Goal: Complete application form: Complete application form

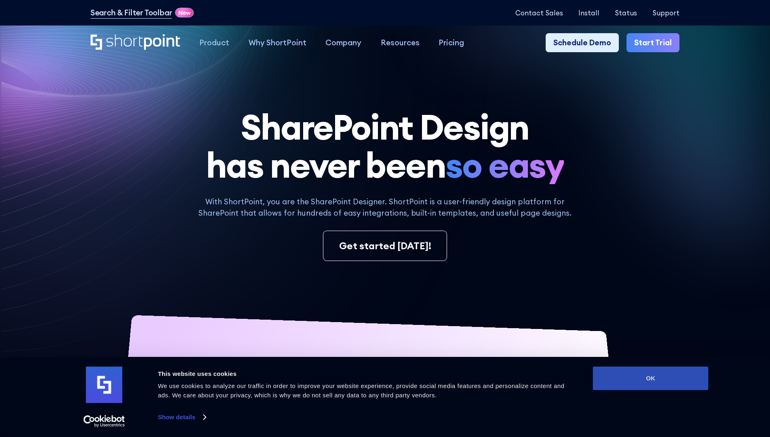
click at [650, 378] on button "OK" at bounding box center [651, 377] width 116 height 23
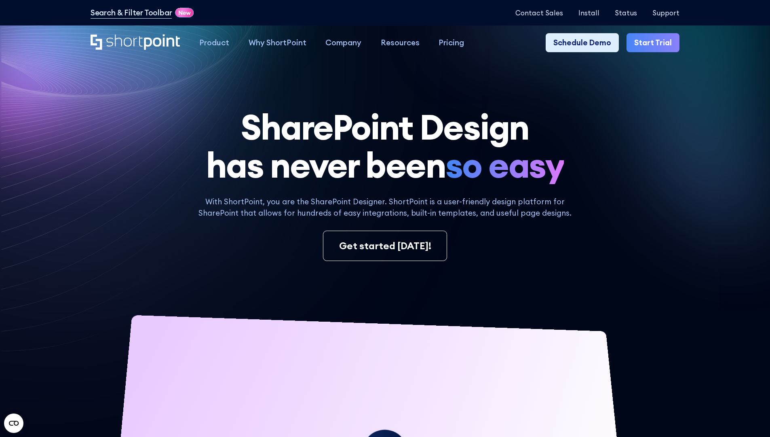
click at [656, 43] on link "Start Trial" at bounding box center [653, 42] width 53 height 19
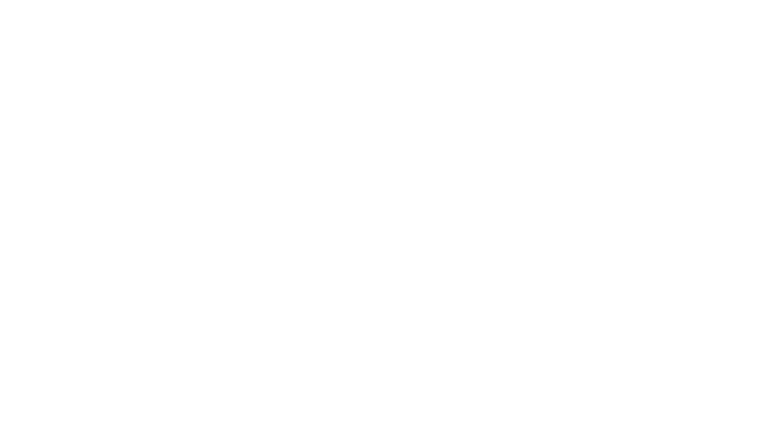
type input "Berkuskv"
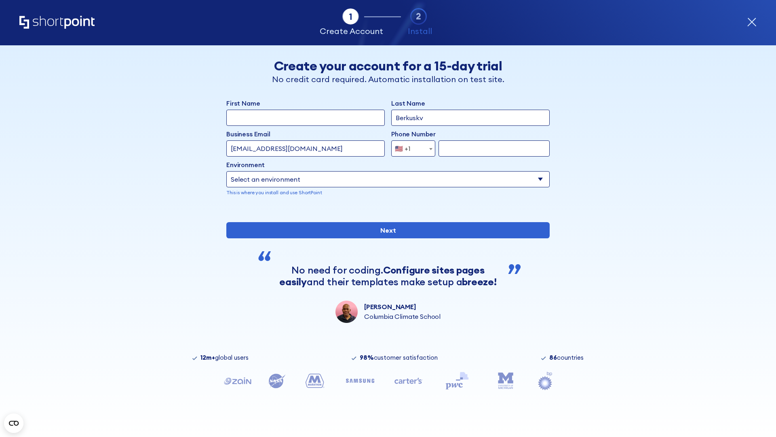
type input "test@shortpoint.com"
type input "2125556789"
select select "Microsoft 365"
type input "2125556789"
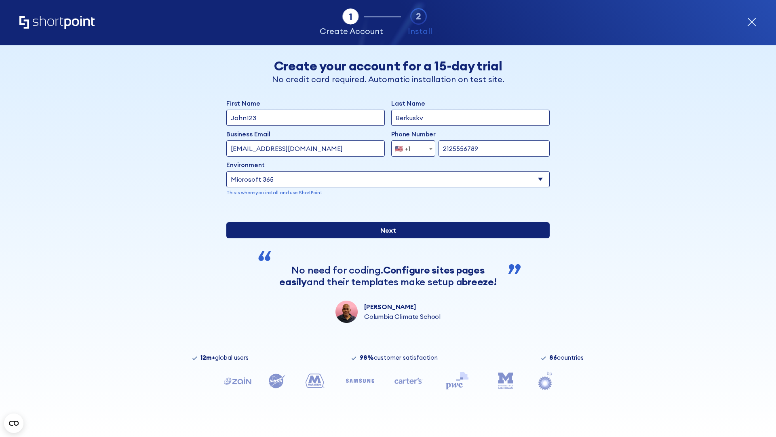
scroll to position [2, 0]
click at [385, 238] on input "Next" at bounding box center [387, 230] width 323 height 16
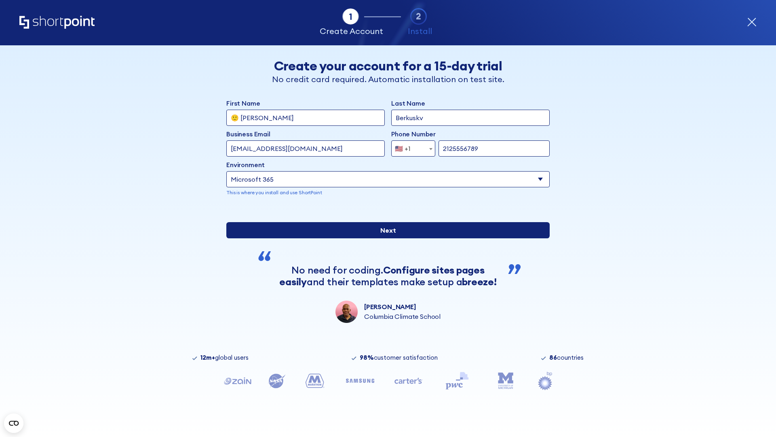
click at [385, 238] on input "Next" at bounding box center [387, 230] width 323 height 16
type input "Archebald"
click at [385, 238] on input "Next" at bounding box center [387, 230] width 323 height 16
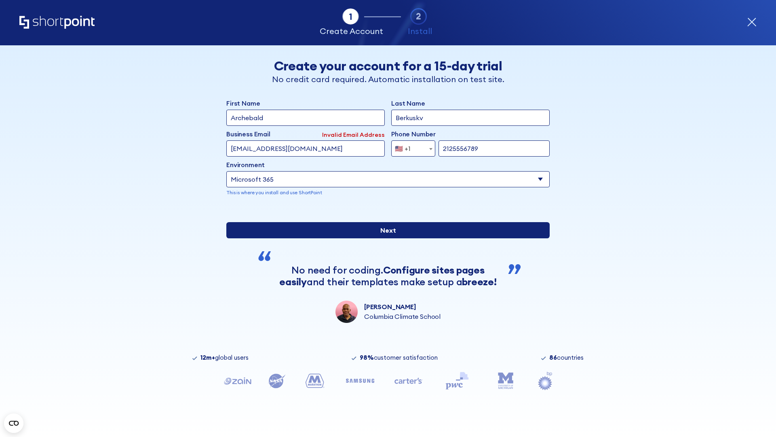
click at [385, 238] on input "Next" at bounding box center [387, 230] width 323 height 16
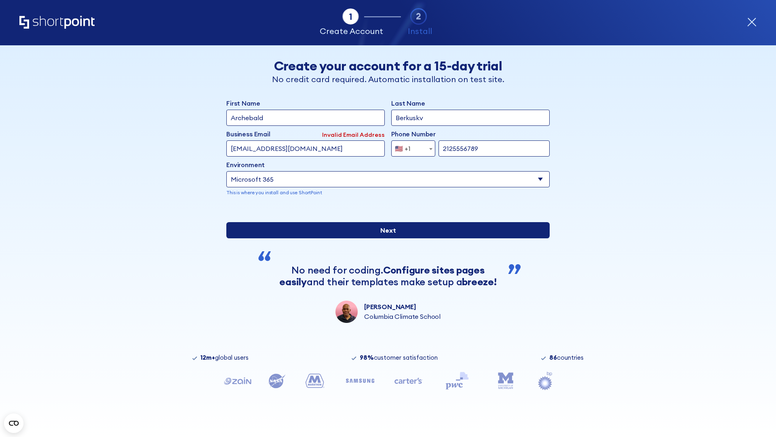
click at [385, 238] on input "Next" at bounding box center [387, 230] width 323 height 16
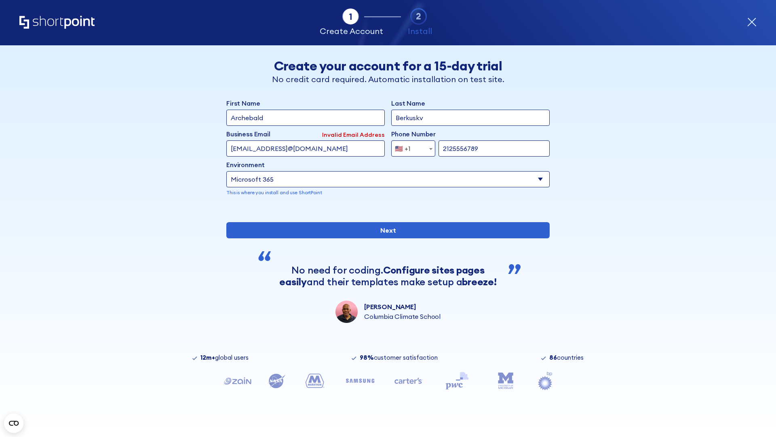
type input "testEmail@protonmail.comtest@shortpoint.com"
click at [410, 146] on span "🇺🇸 +1" at bounding box center [405, 148] width 27 height 16
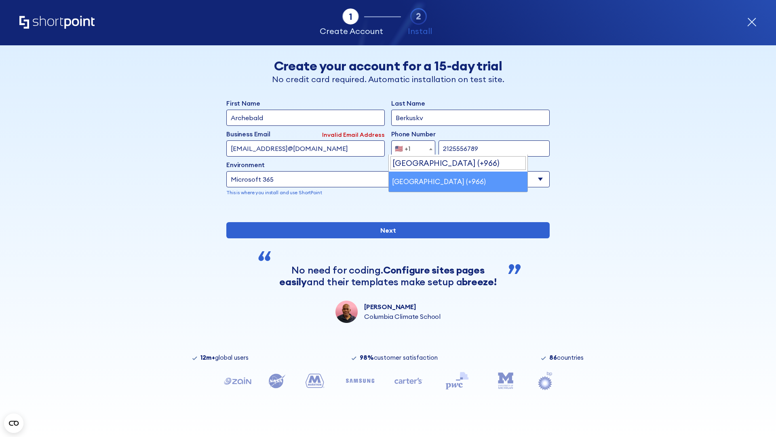
select select "+966"
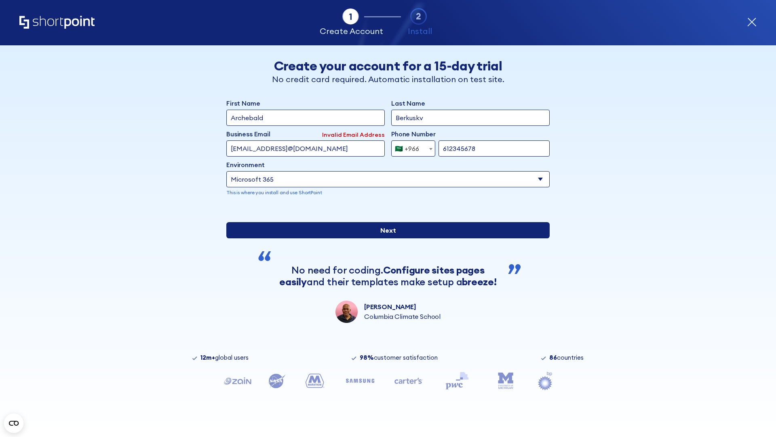
type input "612345678"
click at [385, 238] on input "Next" at bounding box center [387, 230] width 323 height 16
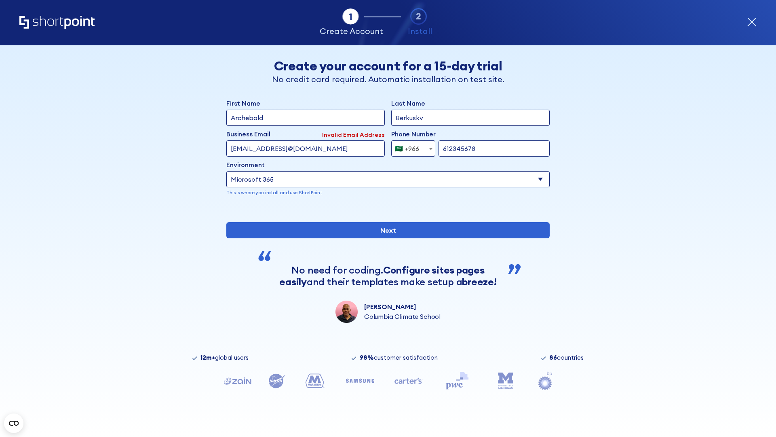
click at [410, 146] on div "🇸🇦 +966" at bounding box center [407, 148] width 24 height 16
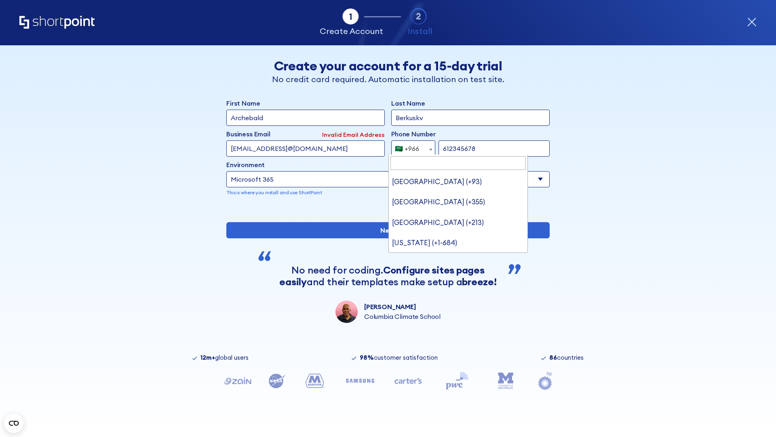
type input "[GEOGRAPHIC_DATA] (+971)"
select select "+971"
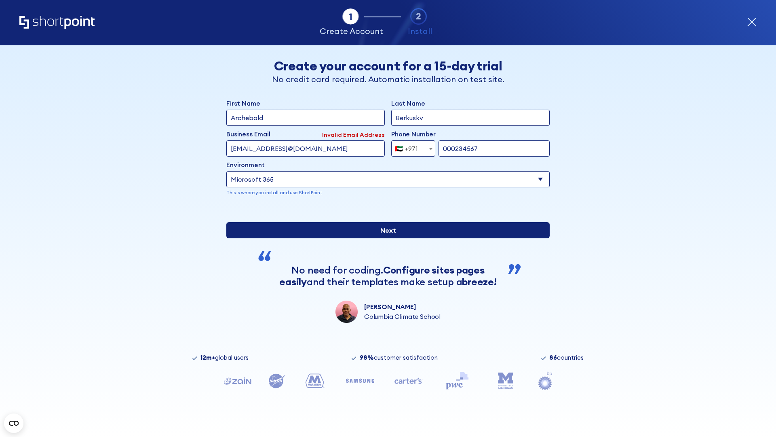
type input "000234567"
click at [385, 238] on input "Next" at bounding box center [387, 230] width 323 height 16
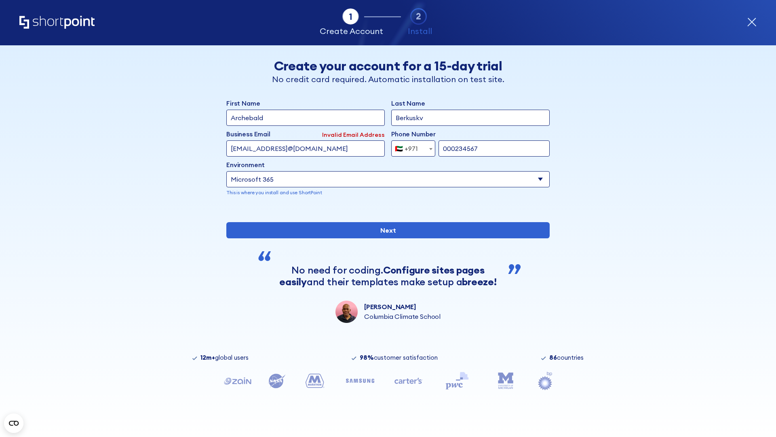
click at [410, 146] on div "🇦🇪 +971" at bounding box center [406, 148] width 23 height 16
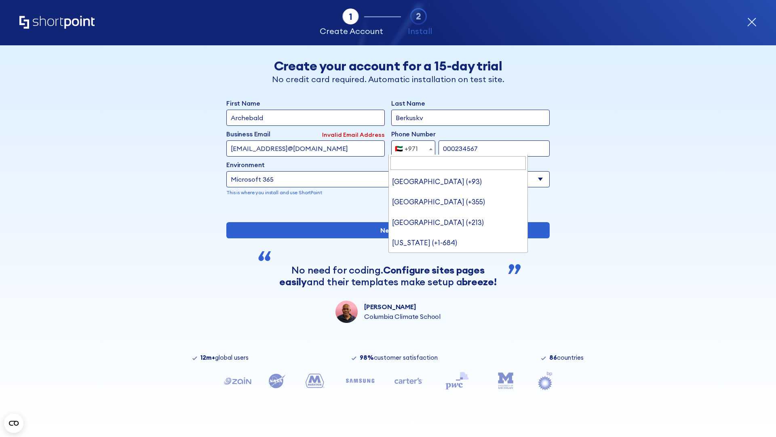
type input "[GEOGRAPHIC_DATA] (+44)"
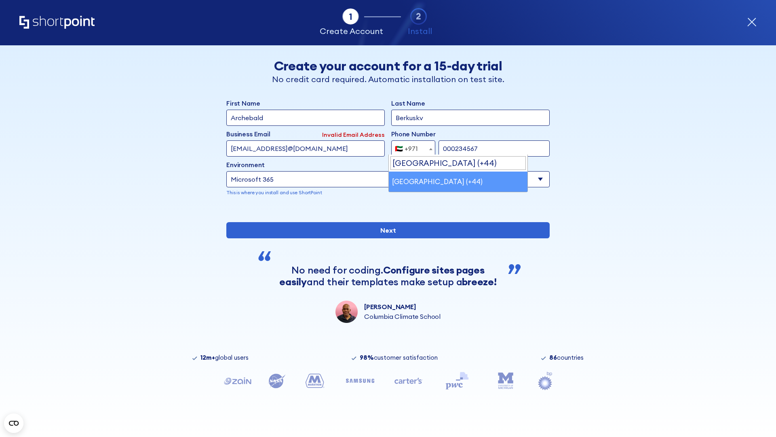
select select "+44"
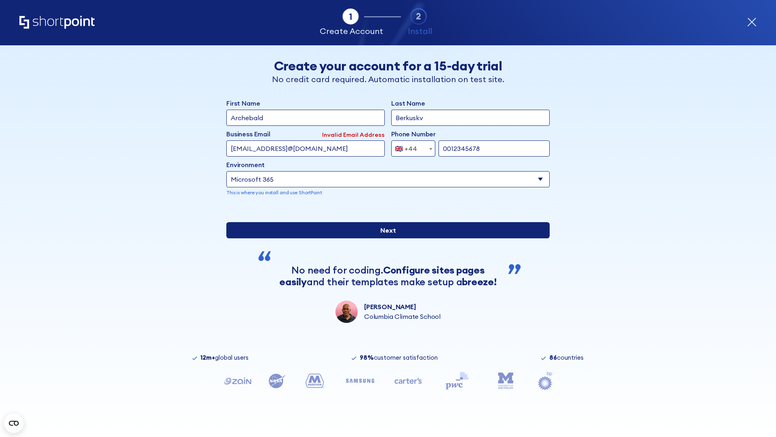
type input "0012345678"
click at [385, 238] on input "Next" at bounding box center [387, 230] width 323 height 16
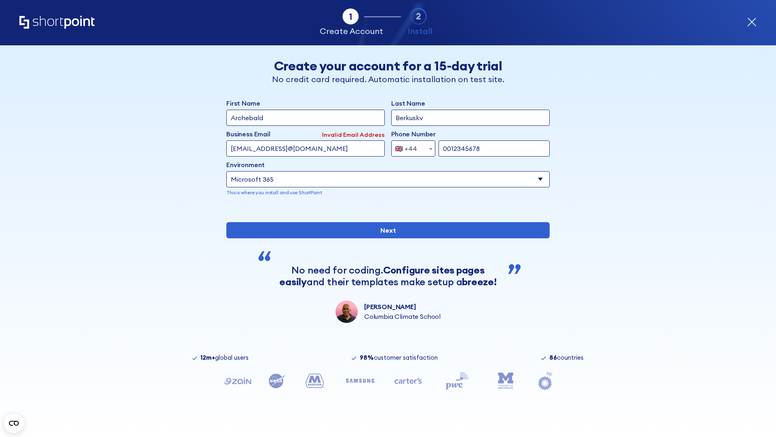
click at [410, 146] on div "🇬🇧 +44" at bounding box center [406, 148] width 22 height 16
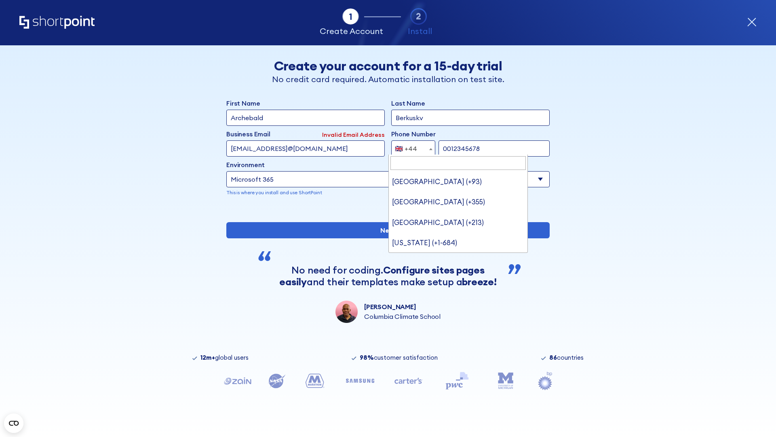
type input "Ukraine (+380)"
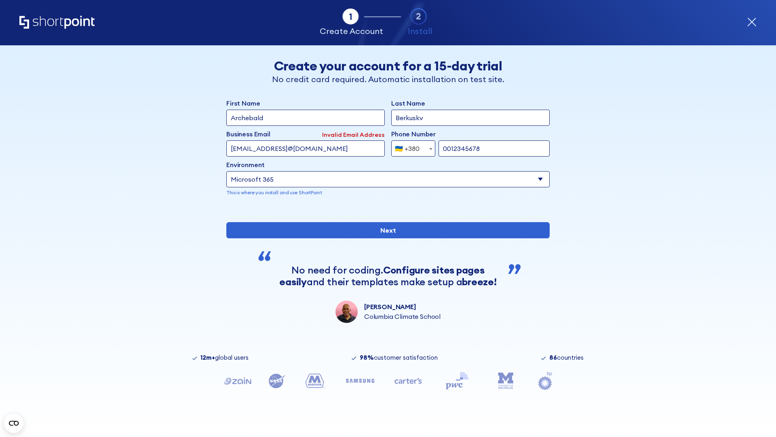
select select "+380"
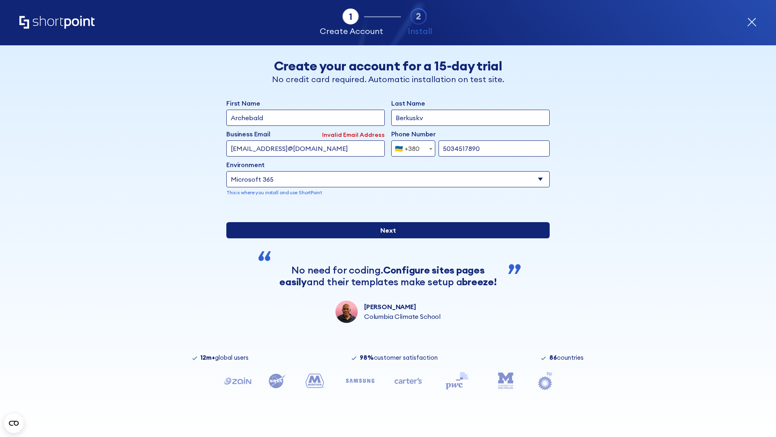
type input "5034517890"
click at [385, 238] on input "Next" at bounding box center [387, 230] width 323 height 16
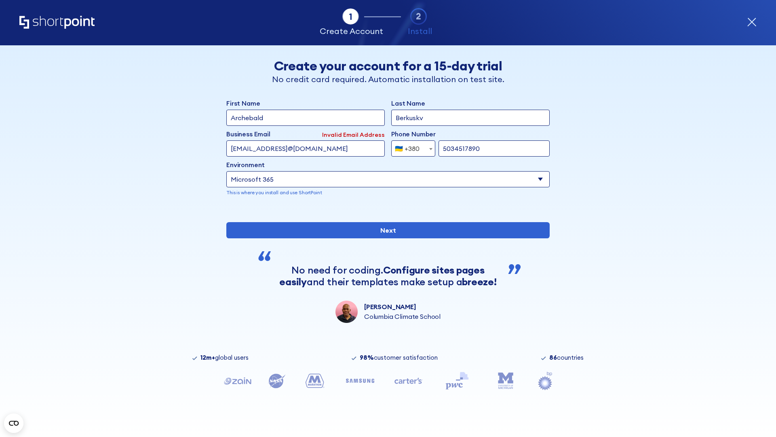
click at [410, 146] on div "🇺🇦 +380" at bounding box center [407, 148] width 25 height 16
select select "+1"
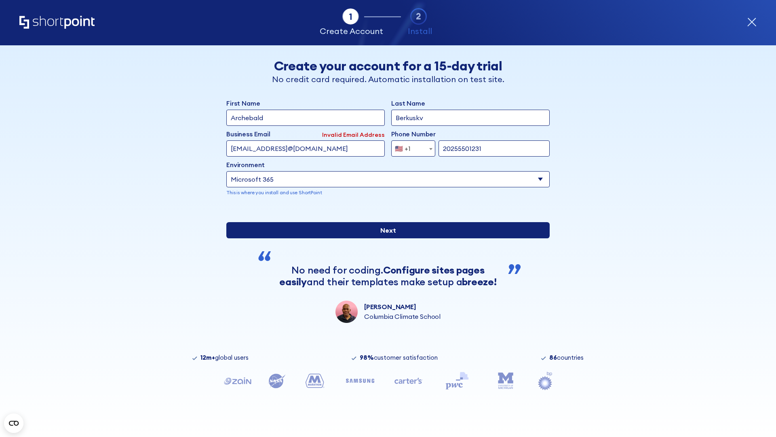
type input "20255501231"
click at [385, 238] on input "Next" at bounding box center [387, 230] width 323 height 16
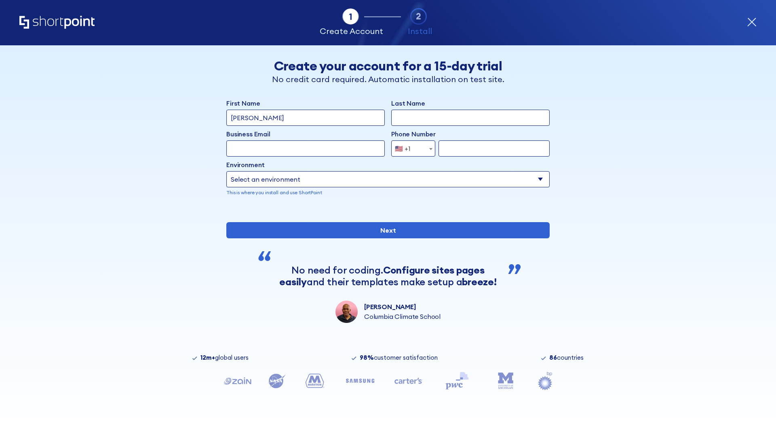
type input "Mary-Jane"
type input "Berkuskv"
type input "john@company.com"
click at [410, 148] on span "🇺🇸 +1" at bounding box center [405, 148] width 27 height 16
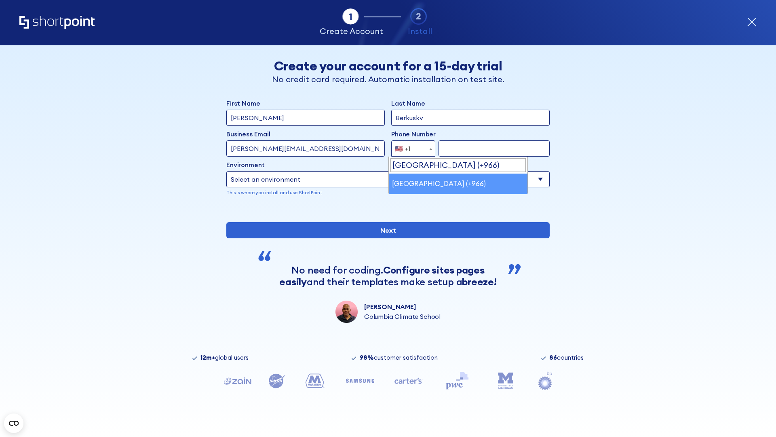
select select "+966"
type input "512345678"
select select "Microsoft 365"
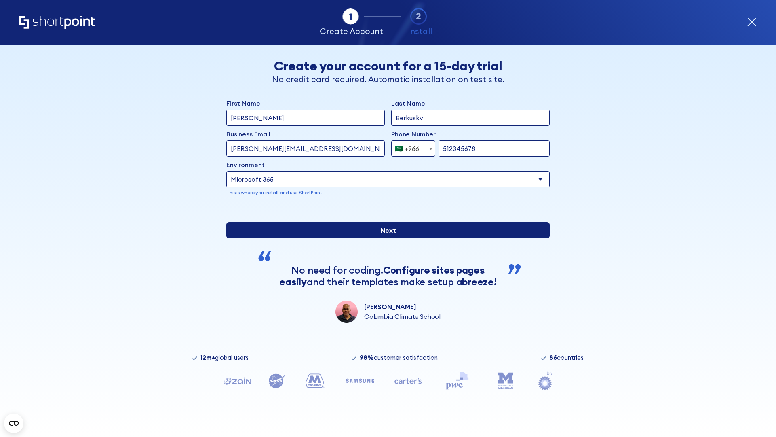
type input "512345678"
click at [385, 238] on input "Next" at bounding box center [387, 230] width 323 height 16
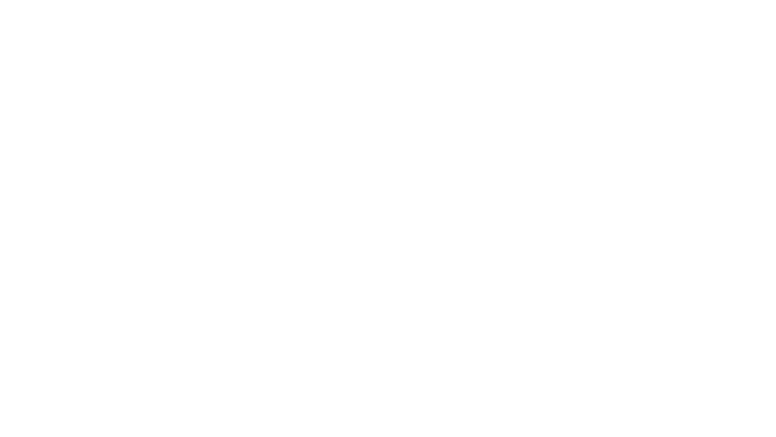
select select "+966"
type input "D'Souza"
type input "Berkuskv"
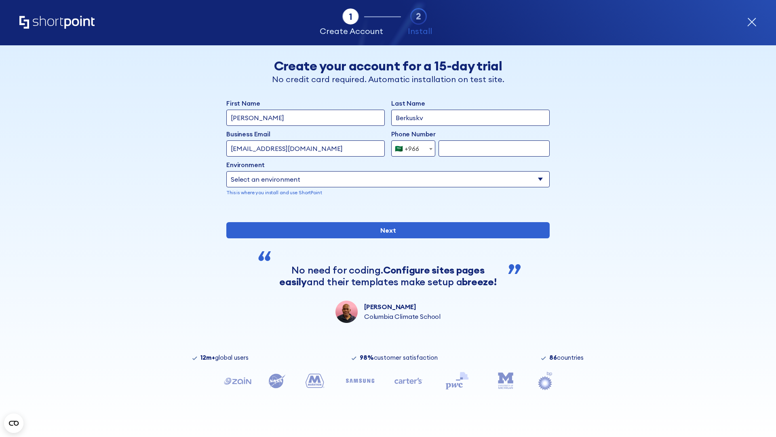
type input "hr@mybusiness.org"
click at [410, 148] on div "🇸🇦 +966" at bounding box center [407, 148] width 24 height 16
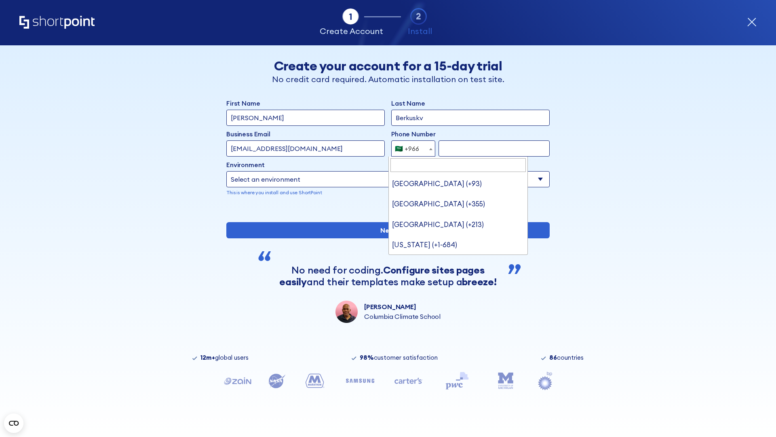
type input "United Arab Emirates (+971)"
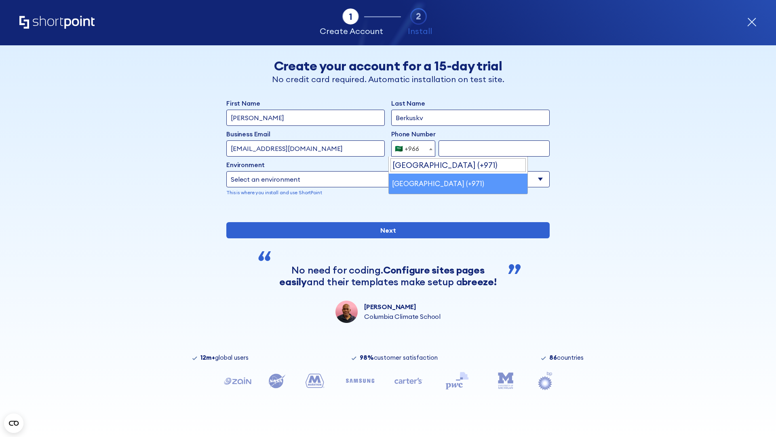
select select "+971"
type input "501234567"
select select "Microsoft 365"
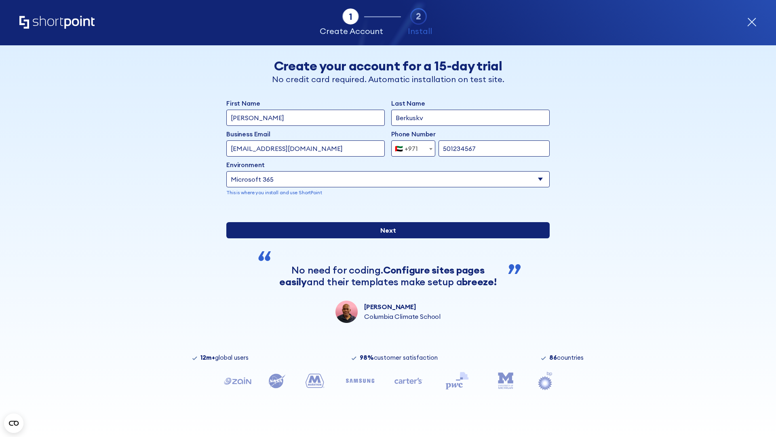
type input "501234567"
click at [385, 238] on input "Next" at bounding box center [387, 230] width 323 height 16
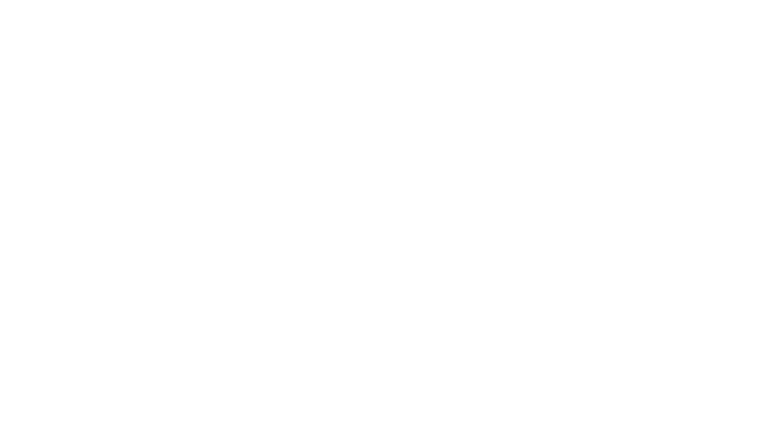
select select "+971"
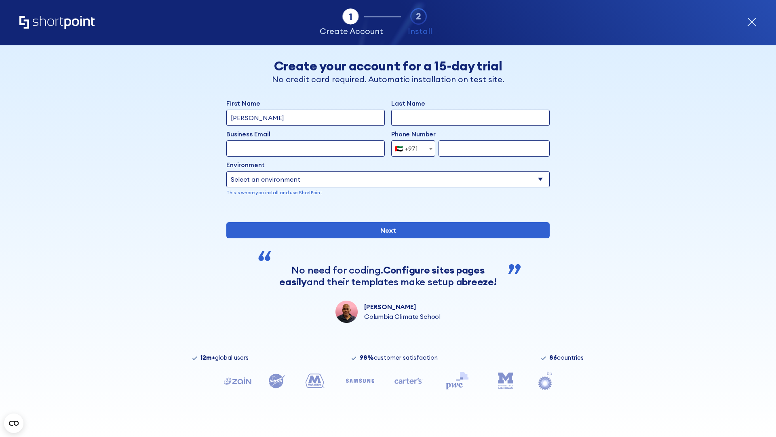
type input "[PERSON_NAME]"
type input "Berkuskv"
type input "[EMAIL_ADDRESS][DOMAIN_NAME]"
click at [410, 148] on div "🇦🇪 +971" at bounding box center [406, 148] width 23 height 16
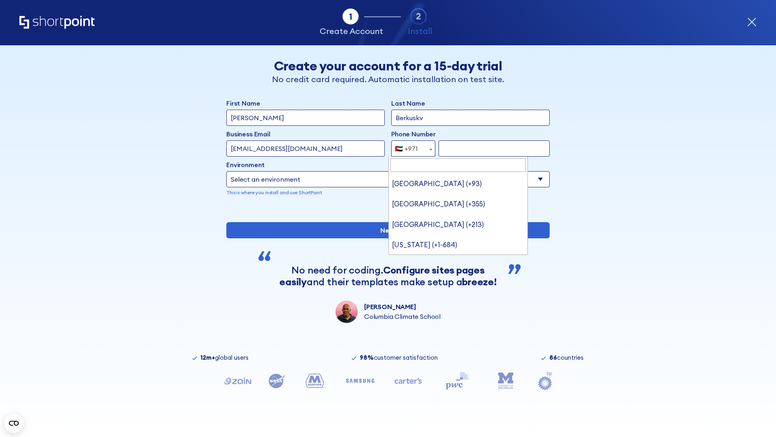
type input "[GEOGRAPHIC_DATA] (+44)"
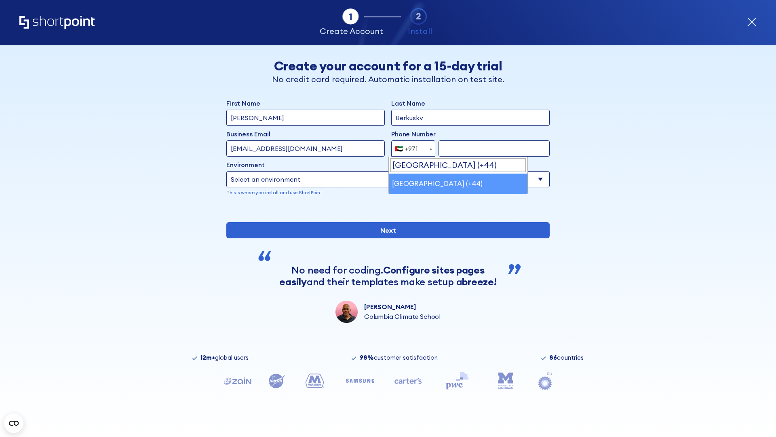
select select "+44"
type input "7912345678"
select select "Microsoft 365"
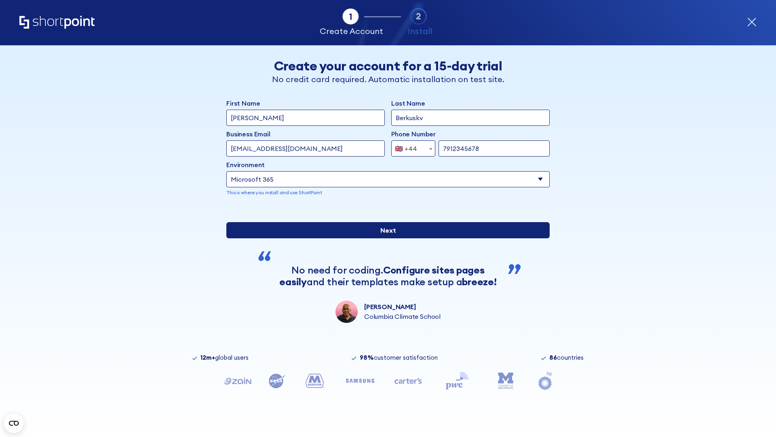
type input "7912345678"
click at [385, 238] on input "Next" at bounding box center [387, 230] width 323 height 16
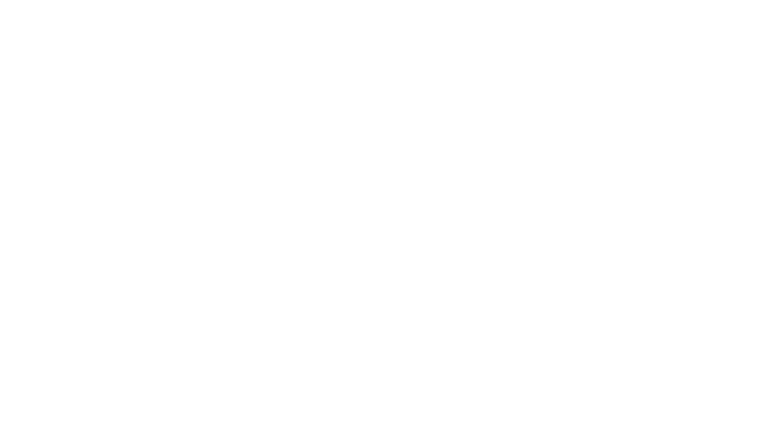
select select "+44"
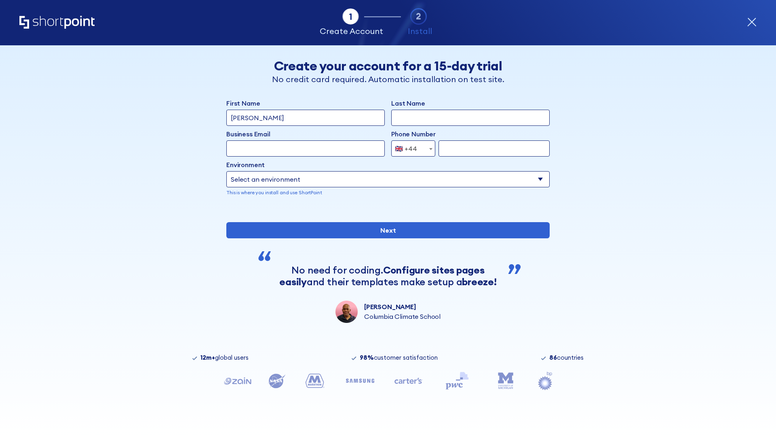
type input "[PERSON_NAME]"
type input "Berkuskv"
type input "info@startup.tech"
click at [410, 146] on div "🇬🇧 +44" at bounding box center [406, 148] width 22 height 16
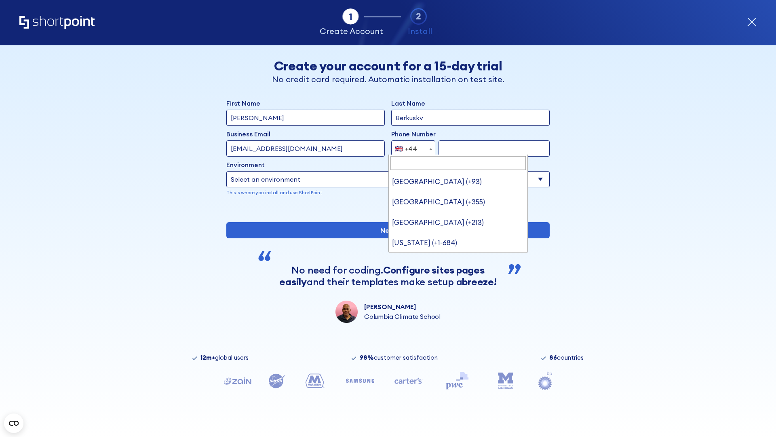
scroll to position [2, 0]
type input "Ukraine (+380)"
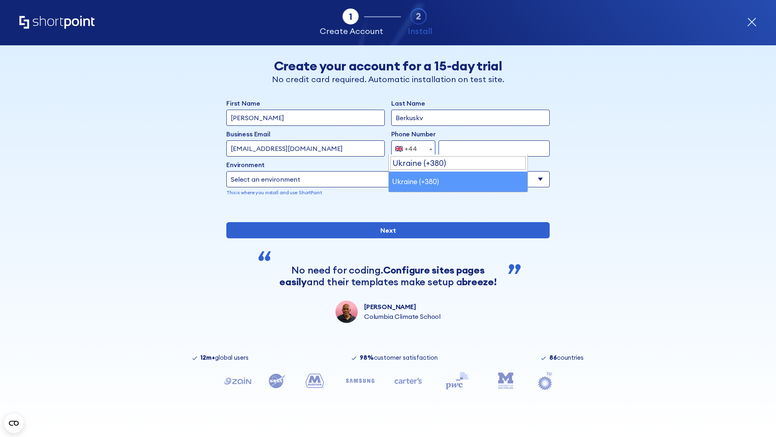
select select "+380"
type input "663451789"
select select "Microsoft 365"
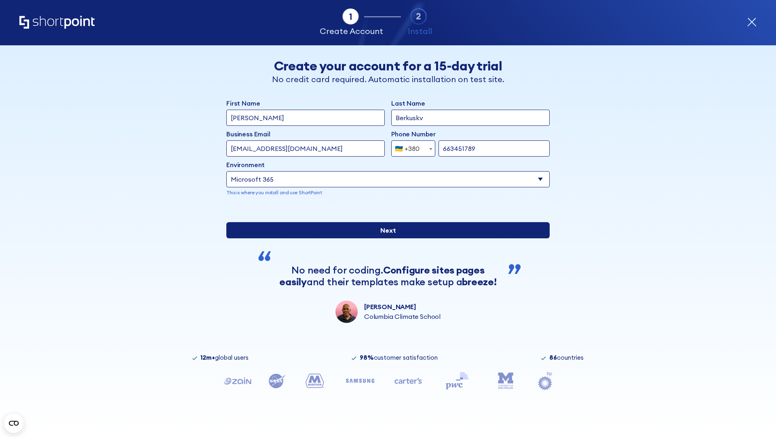
type input "663451789"
click at [385, 238] on input "Next" at bounding box center [387, 230] width 323 height 16
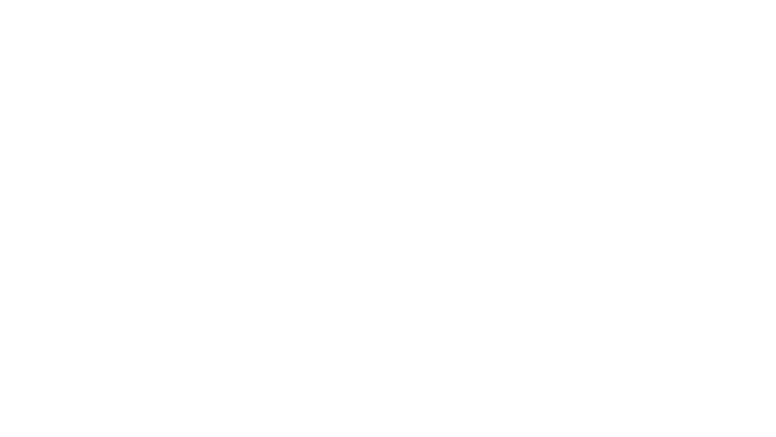
select select "+380"
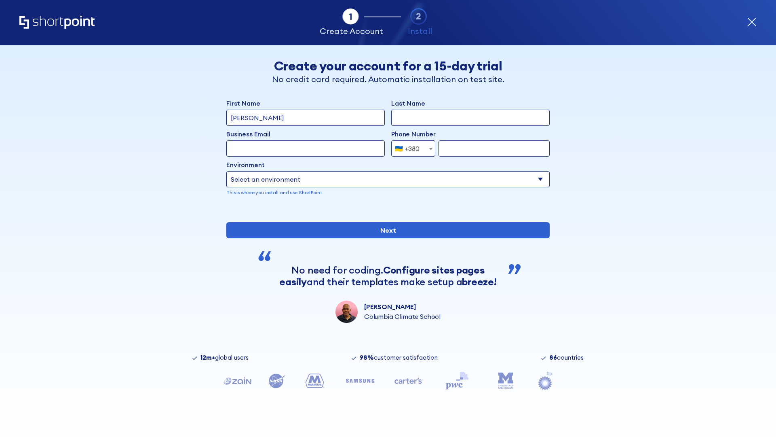
type input "[PERSON_NAME]"
type input "Berkuskv"
type input "[EMAIL_ADDRESS][DOMAIN_NAME]"
click at [410, 148] on div "🇺🇦 +380" at bounding box center [407, 148] width 25 height 16
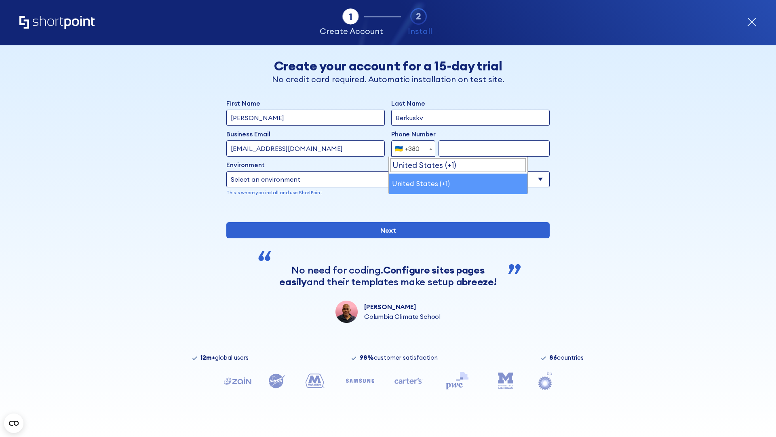
select select "+1"
type input "2025550123"
select select "Microsoft 365"
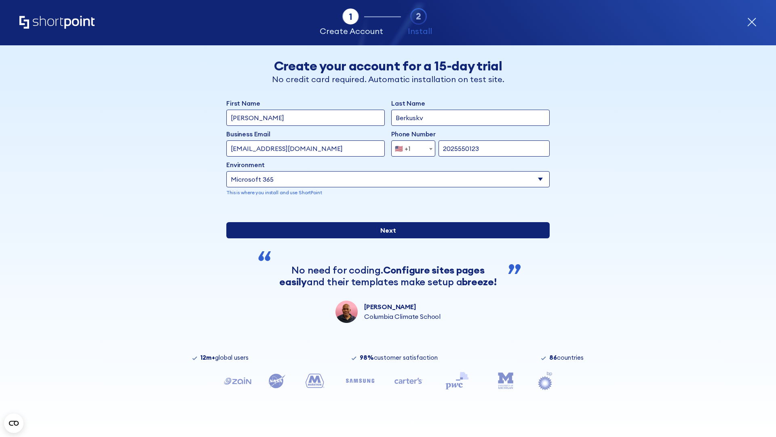
type input "2025550123"
click at [385, 238] on input "Next" at bounding box center [387, 230] width 323 height 16
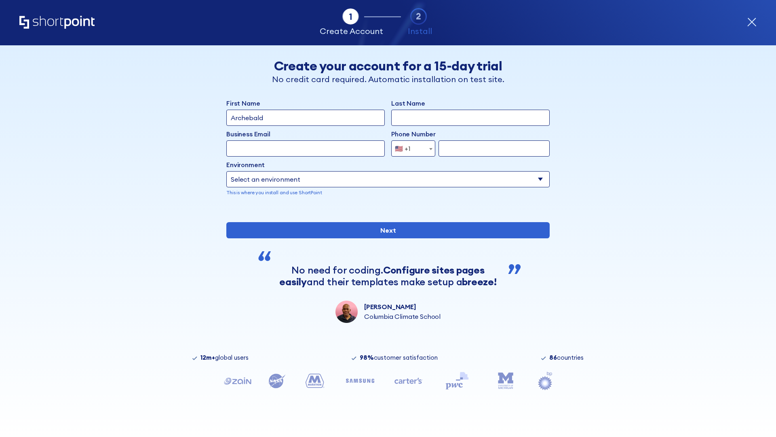
type input "Archebald"
type input "Berkuskv"
type input "[EMAIL_ADDRESS][DOMAIN_NAME]"
type input "2125556789"
select select "SharePoint 2019 (On-Premise)"
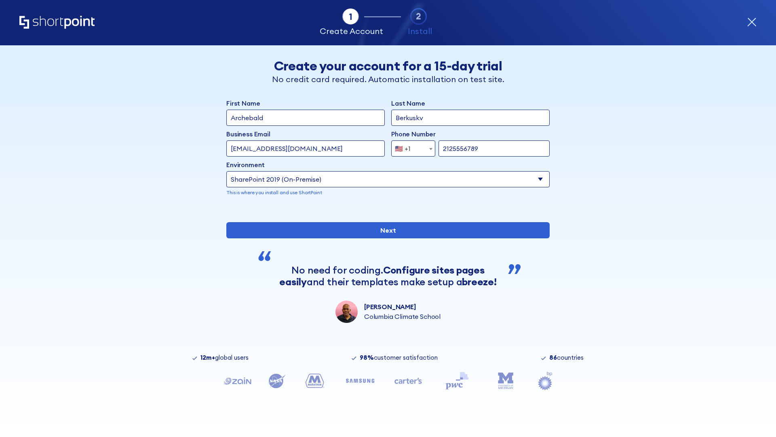
type input "2125556789"
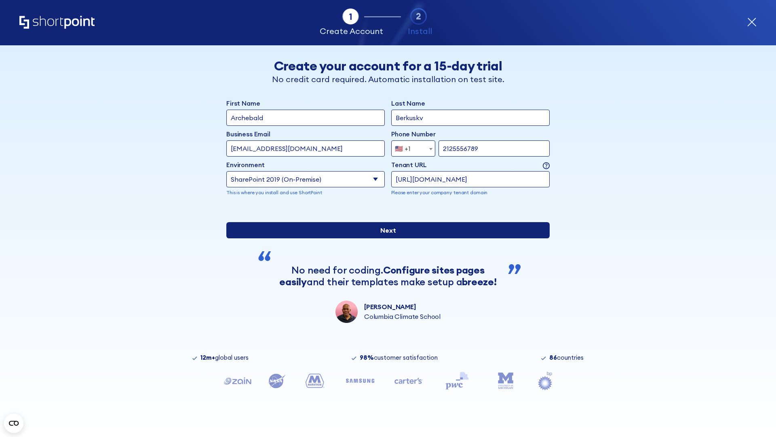
type input "https://contoso.sharepoint.xyz"
click at [385, 267] on div "First Name Archebald Last Name Berkuskv Business Email Invalid Email Address [E…" at bounding box center [387, 210] width 323 height 224
click at [385, 238] on input "Next" at bounding box center [387, 230] width 323 height 16
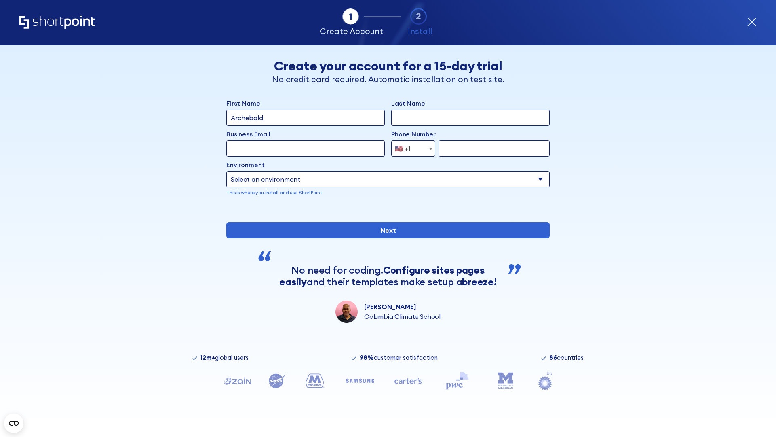
type input "Archebald"
type input "Berkuskv"
type input "[EMAIL_ADDRESS][DOMAIN_NAME]"
type input "2125556789"
select select "SharePoint 2019 (On-Premise)"
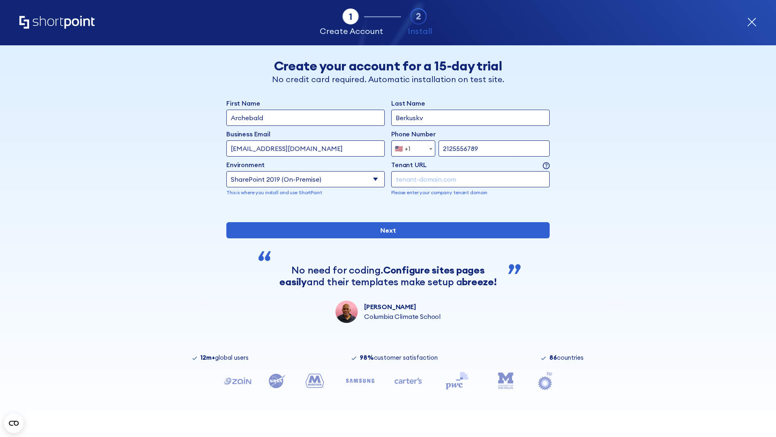
type input "2125556789"
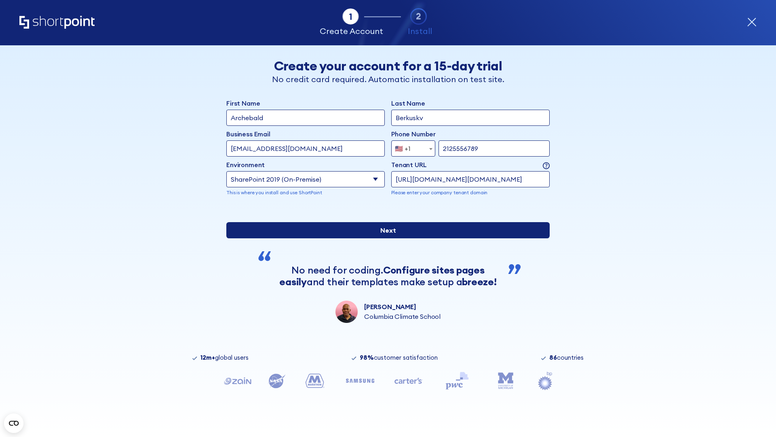
type input "http://malicious.com/sharepoint.com"
click at [385, 238] on input "Next" at bounding box center [387, 230] width 323 height 16
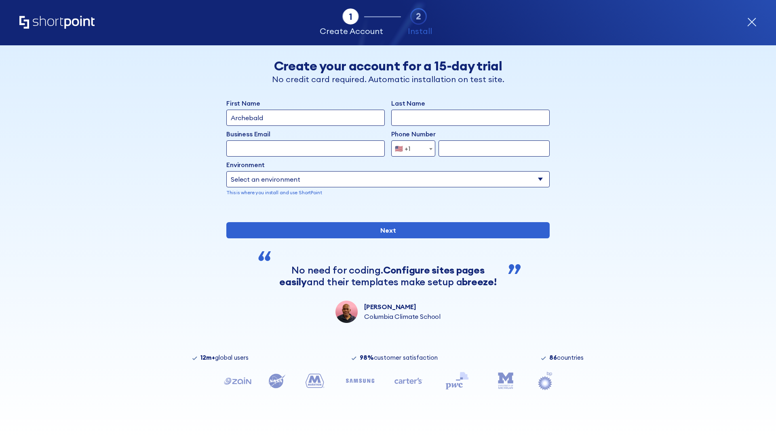
type input "Archebald"
type input "Berkuskv"
type input "[EMAIL_ADDRESS][DOMAIN_NAME]"
type input "2125556789"
select select "SharePoint 2019 (On-Premise)"
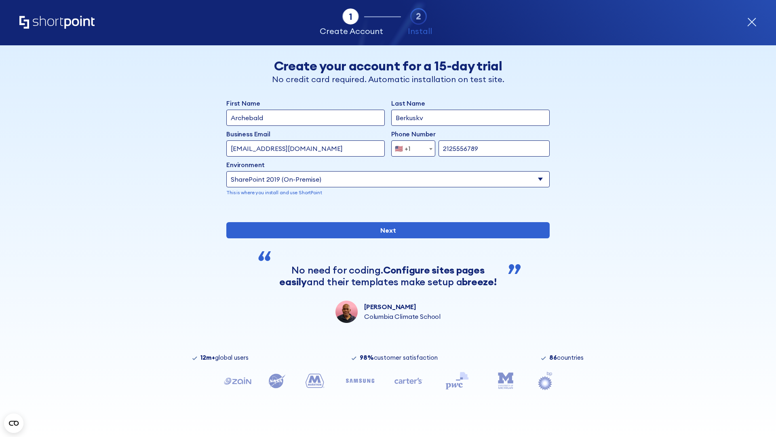
type input "2125556789"
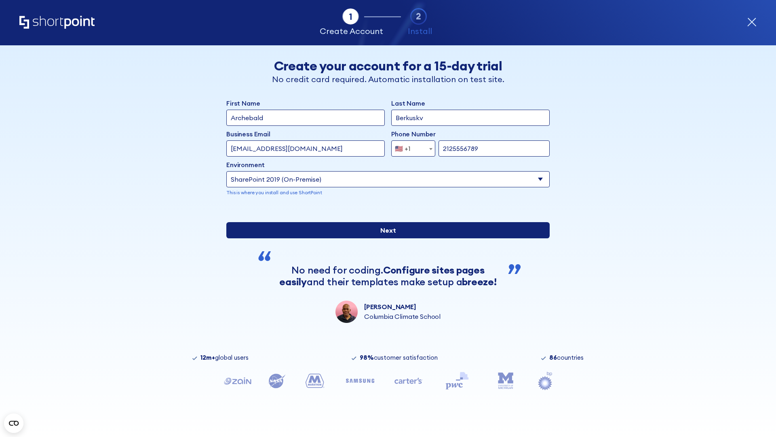
type input "[URL]"
click at [385, 273] on div "First Name Archebald Last Name Berkuskv Business Email Invalid Email Address [E…" at bounding box center [387, 210] width 323 height 224
click at [385, 238] on input "Next" at bounding box center [387, 230] width 323 height 16
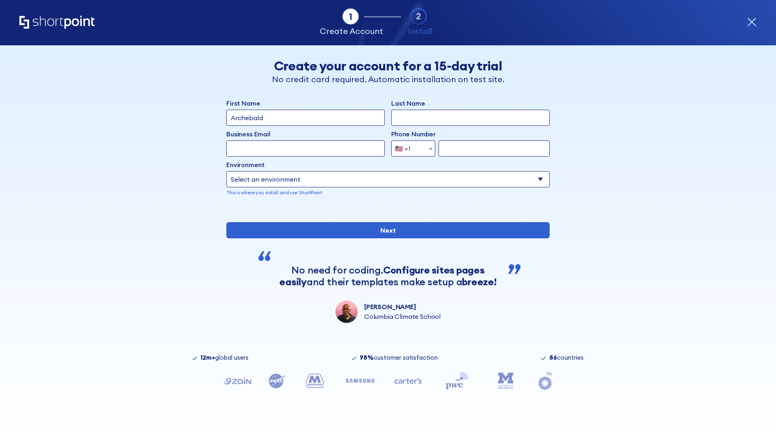
type input "Archebald"
type input "Berkuskv"
type input "[EMAIL_ADDRESS][DOMAIN_NAME]"
type input "2125556789"
select select "SharePoint 2019 (On-Premise)"
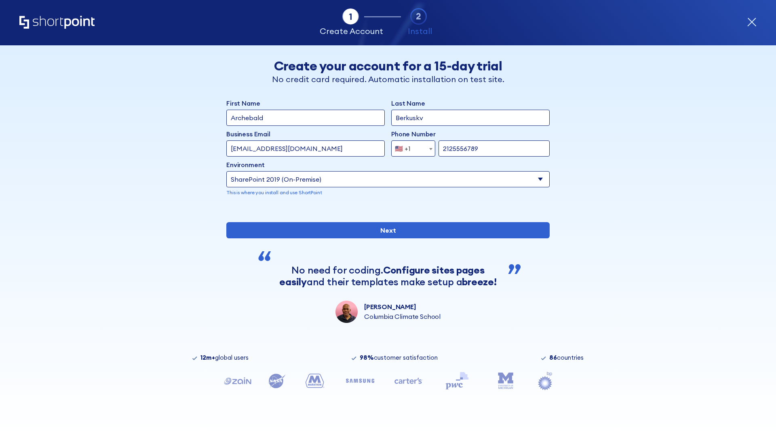
type input "2125556789"
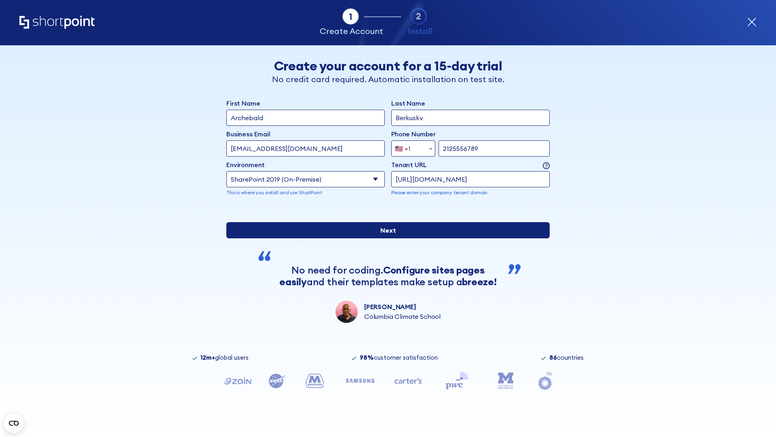
type input "[URL][DOMAIN_NAME]"
click at [385, 266] on div "First Name Archebald Last Name Berkuskv Business Email Invalid Email Address te…" at bounding box center [387, 210] width 323 height 224
click at [385, 238] on input "Next" at bounding box center [387, 230] width 323 height 16
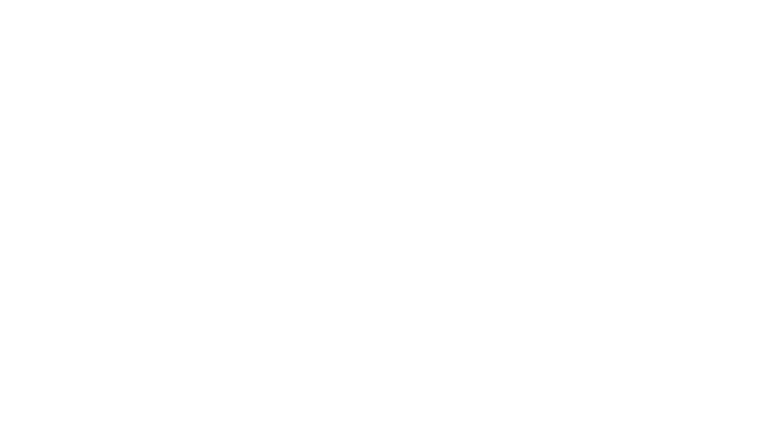
type input "Archebald"
type input "Berkuskv"
type input "[EMAIL_ADDRESS][DOMAIN_NAME]"
type input "2125556789"
select select "SharePoint 2019 (On-Premise)"
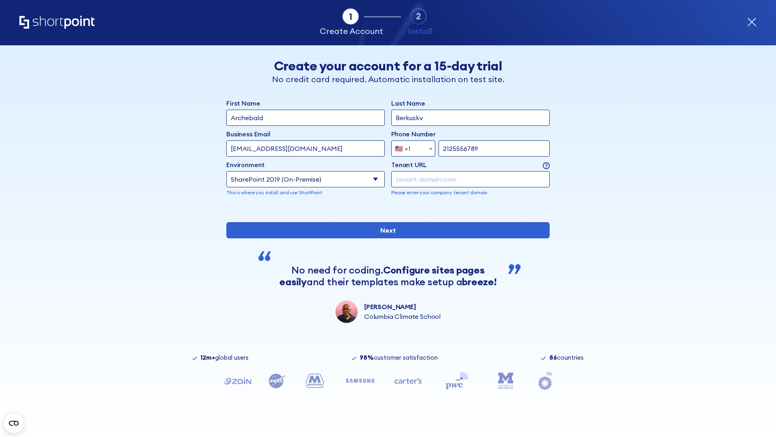
type input "2125556789"
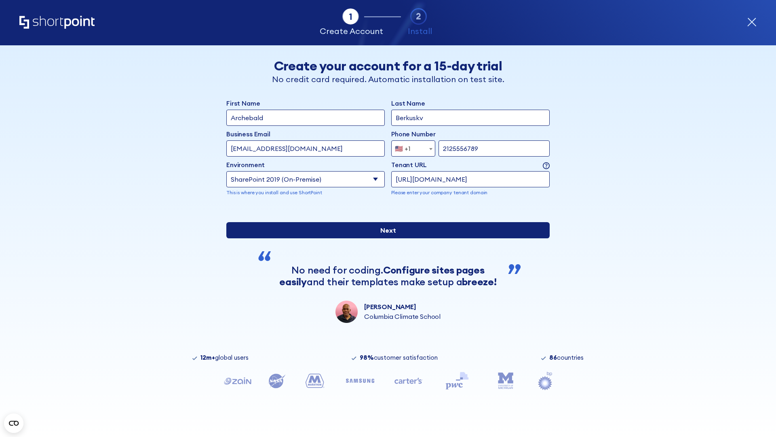
type input "https://yzrtre3nv.sharepoint.com"
click at [385, 277] on div "First Name Archebald Last Name Berkuskv Business Email Invalid Email Address [E…" at bounding box center [387, 210] width 323 height 224
click at [385, 238] on input "Next" at bounding box center [387, 230] width 323 height 16
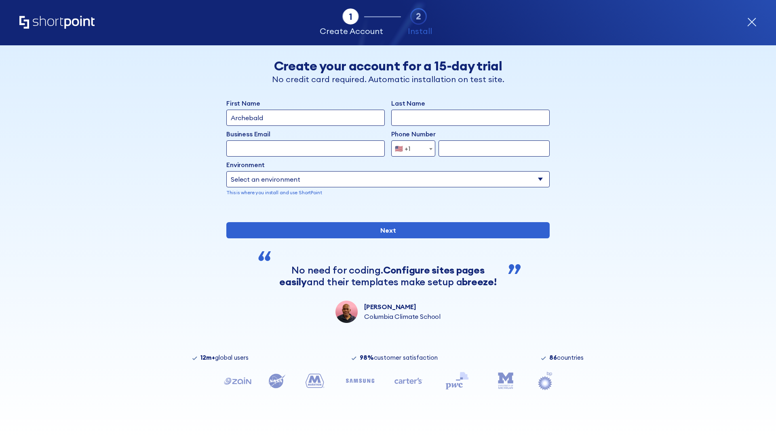
type input "Archebald"
type input "Berkuskv"
type input "[EMAIL_ADDRESS][DOMAIN_NAME]"
type input "2125556789"
select select "SharePoint 2019 (On-Premise)"
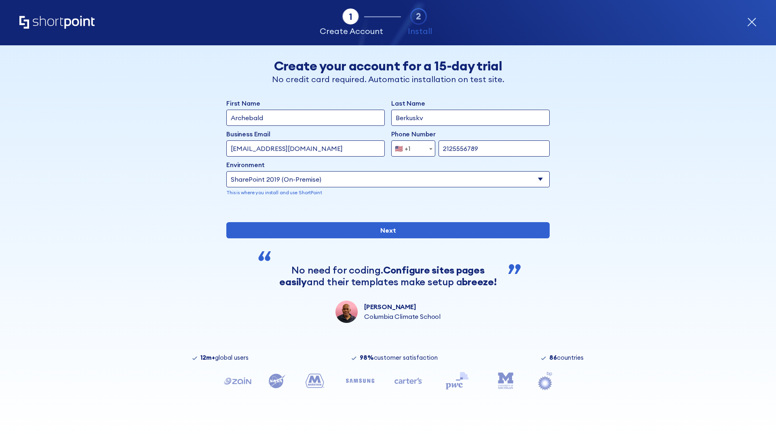
type input "2125556789"
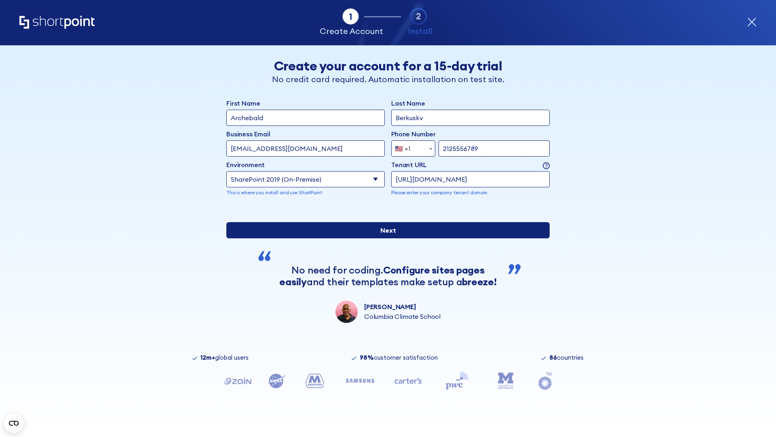
type input "[URL][DOMAIN_NAME]"
click at [385, 285] on div "First Name Archebald Last Name Berkuskv Business Email Invalid Email Address te…" at bounding box center [387, 210] width 323 height 224
click at [385, 238] on input "Next" at bounding box center [387, 230] width 323 height 16
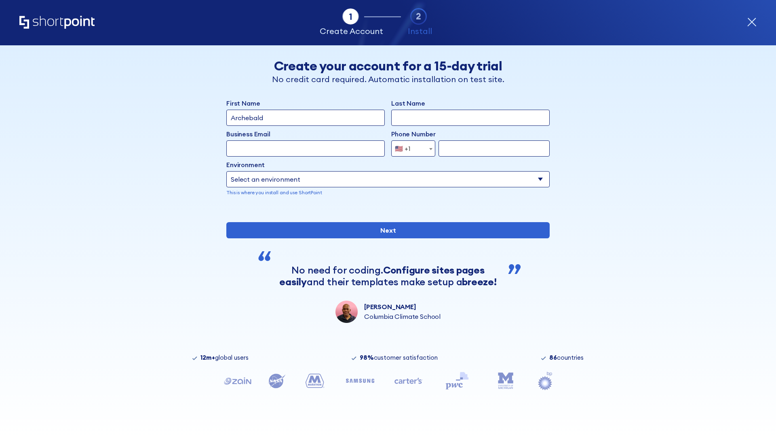
type input "Archebald"
type input "Berkuskv"
type input "[EMAIL_ADDRESS][DOMAIN_NAME]"
type input "2125556789"
select select "SharePoint 2019 (On-Premise)"
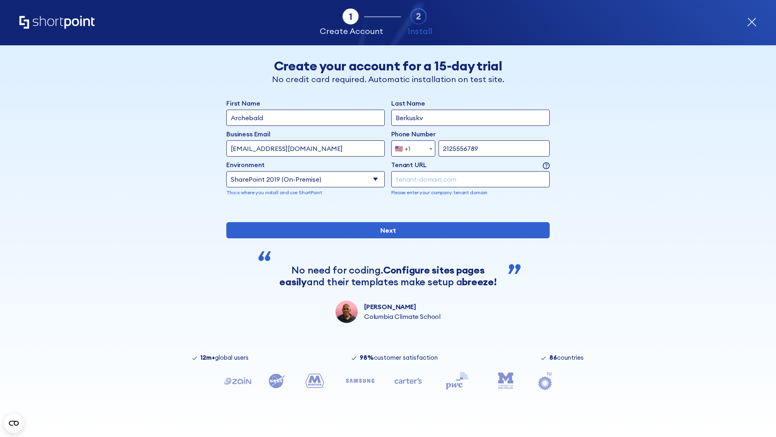
type input "2125556789"
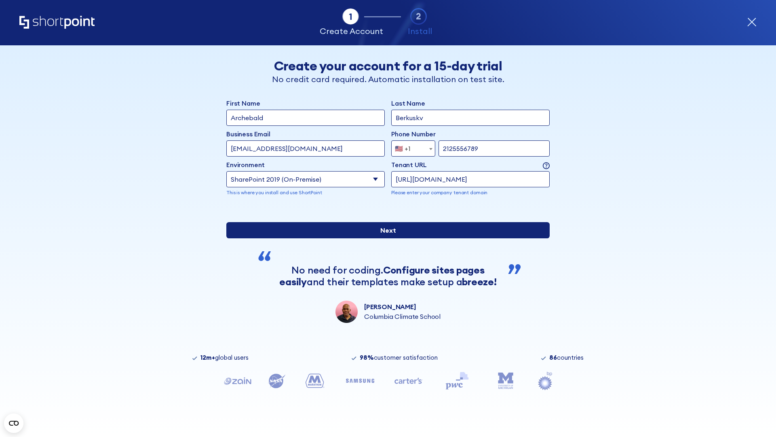
type input "https://intranet.sharepoint.de"
click at [385, 277] on div "First Name Archebald Last Name Berkuskv Business Email Invalid Email Address te…" at bounding box center [387, 210] width 323 height 224
click at [385, 238] on input "Next" at bounding box center [387, 230] width 323 height 16
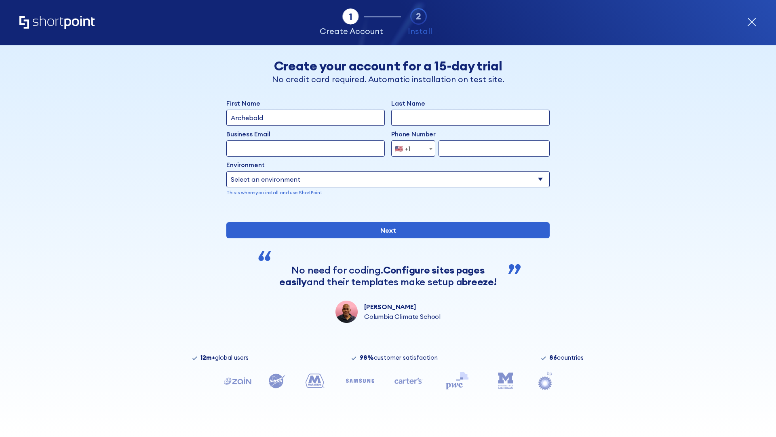
type input "Archebald"
type input "Berkuskv"
type input "[EMAIL_ADDRESS][DOMAIN_NAME]"
type input "2125556789"
select select "SharePoint 2019 (On-Premise)"
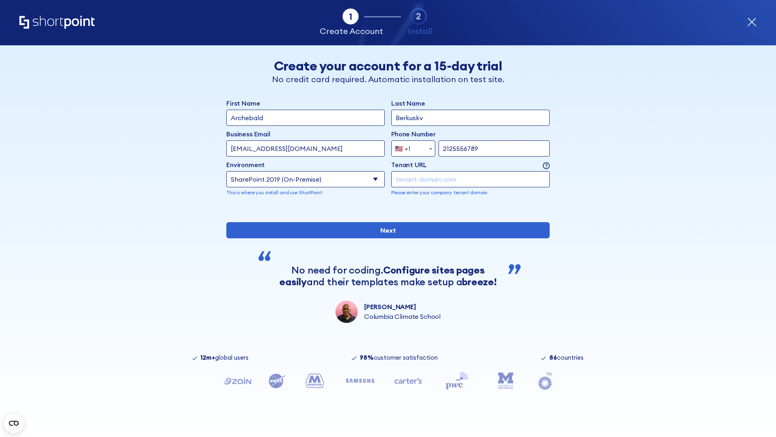
type input "2125556789"
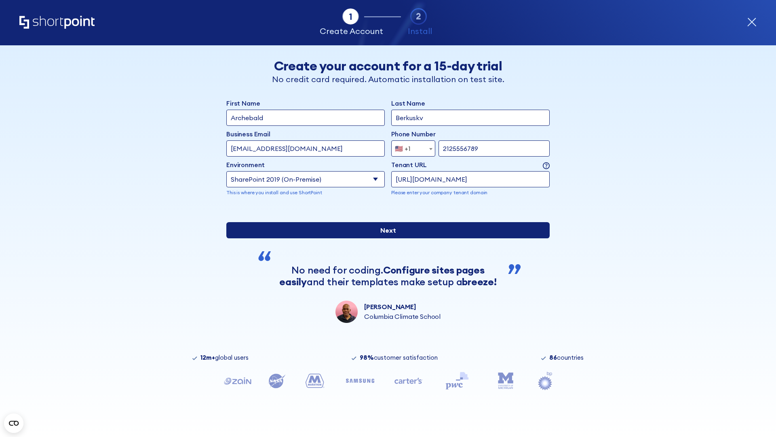
type input "https://secure.sharepoint.us"
click at [385, 238] on input "Next" at bounding box center [387, 230] width 323 height 16
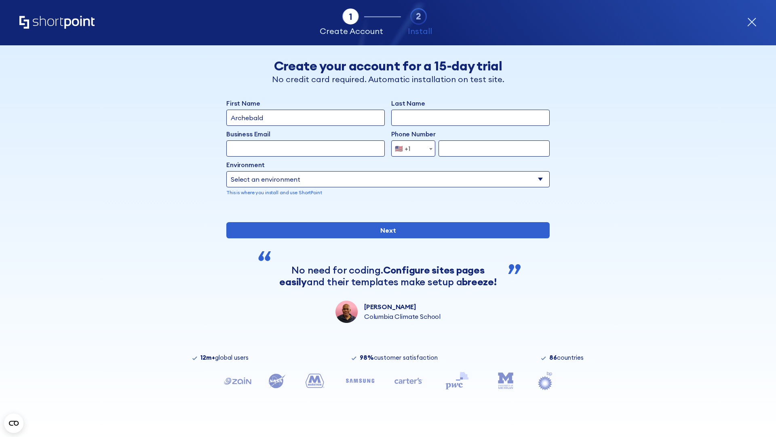
type input "Archebald"
type input "Berkuskv"
type input "[EMAIL_ADDRESS][DOMAIN_NAME]"
type input "2125556789"
select select "SharePoint 2019 (On-Premise)"
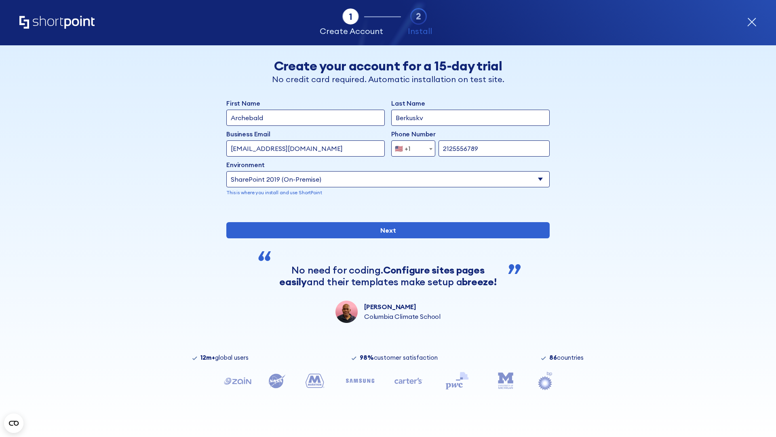
type input "2125556789"
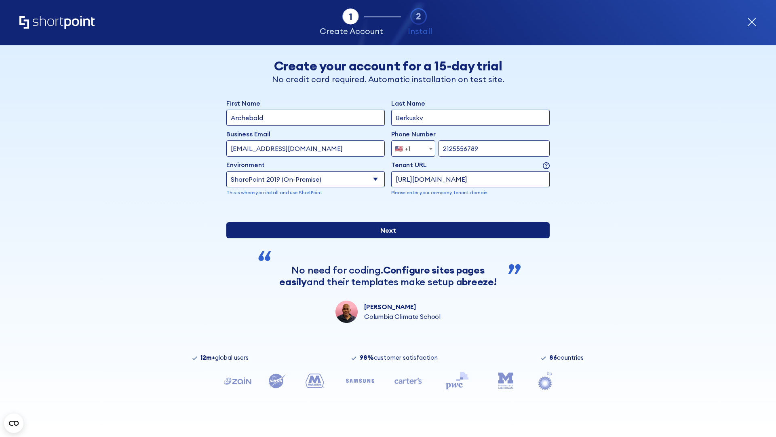
type input "https://alpha.sharepoint-mil.us"
click at [385, 269] on div "First Name Archebald Last Name Berkuskv Business Email Invalid Email Address te…" at bounding box center [387, 210] width 323 height 224
click at [385, 238] on input "Next" at bounding box center [387, 230] width 323 height 16
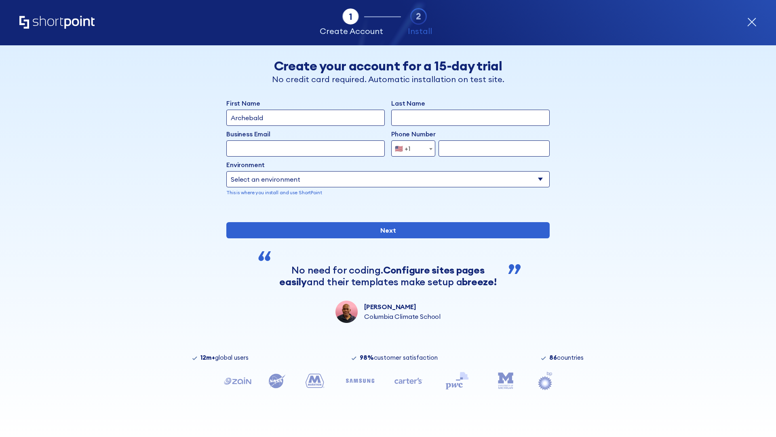
type input "Archebald"
type input "Berkuskv"
type input "[EMAIL_ADDRESS][DOMAIN_NAME]"
type input "2125556789"
select select "SharePoint 2019 (On-Premise)"
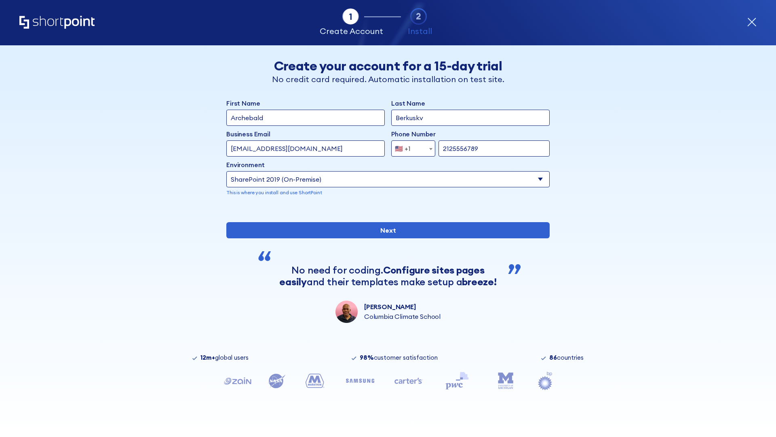
type input "2125556789"
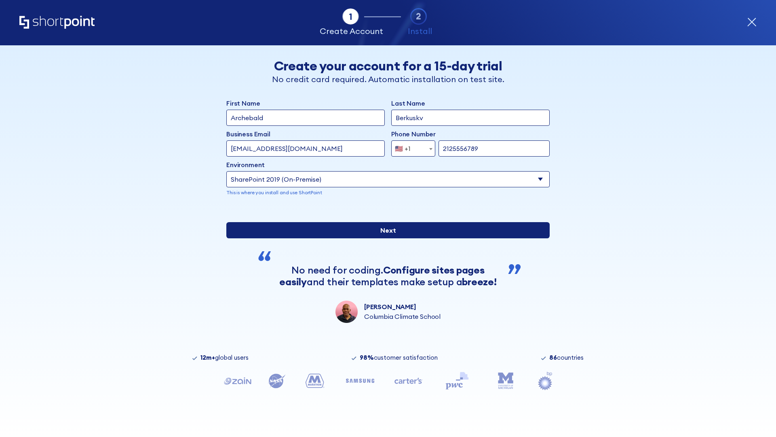
type input "https://team.dps.mil"
click at [385, 288] on div "First Name Archebald Last Name Berkuskv Business Email Invalid Email Address [E…" at bounding box center [387, 210] width 323 height 224
click at [385, 238] on input "Next" at bounding box center [387, 230] width 323 height 16
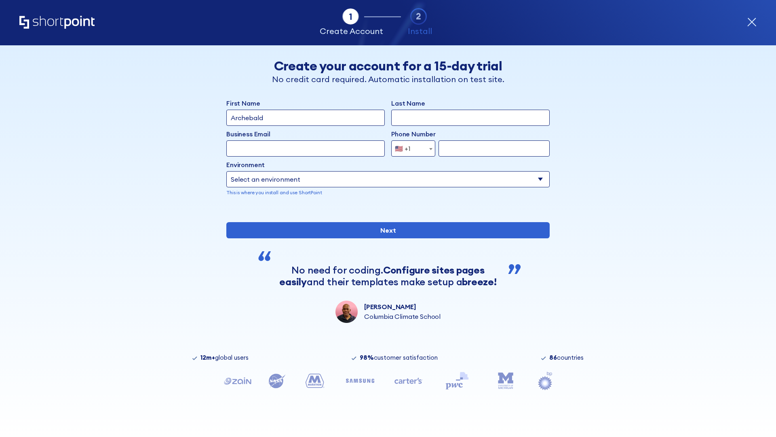
type input "Archebald"
type input "Berkuskv"
type input "[EMAIL_ADDRESS][DOMAIN_NAME]"
type input "2125556789"
select select "SharePoint 2016 (On-Premise)"
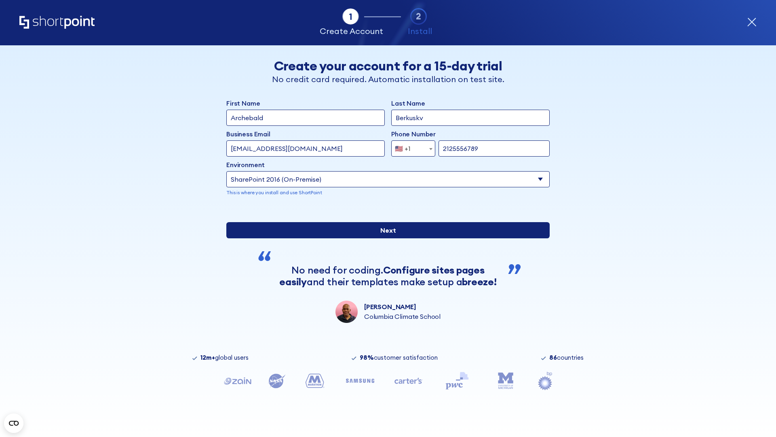
type input "2125556789"
click at [385, 271] on div "First Name Archebald Last Name Berkuskv Business Email Invalid Email Address [E…" at bounding box center [387, 210] width 323 height 224
click at [385, 238] on input "Next" at bounding box center [387, 230] width 323 height 16
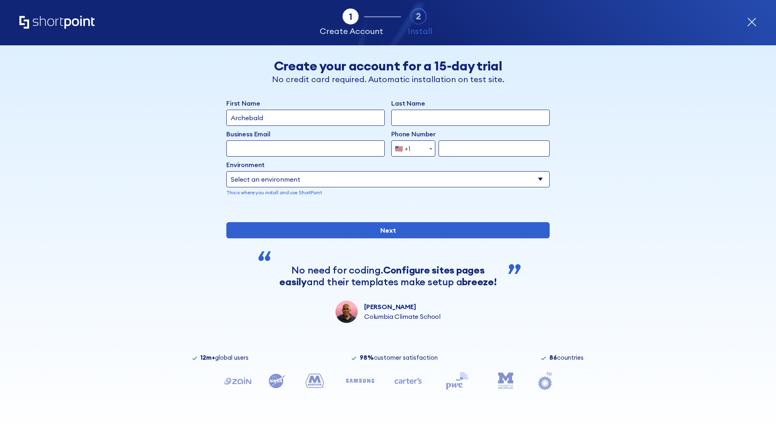
type input "Archebald"
type input "Berkuskv"
type input "[EMAIL_ADDRESS][DOMAIN_NAME]"
type input "2125556789"
select select "SharePoint 2013 (On-Premise)"
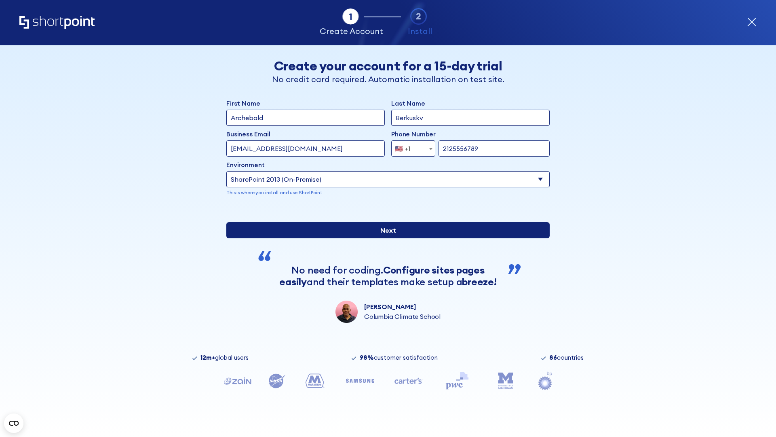
type input "2125556789"
click at [385, 277] on div "First Name Archebald Last Name Berkuskv Business Email Invalid Email Address [E…" at bounding box center [387, 210] width 323 height 224
click at [385, 238] on input "Next" at bounding box center [387, 230] width 323 height 16
